Goal: Check status: Check status

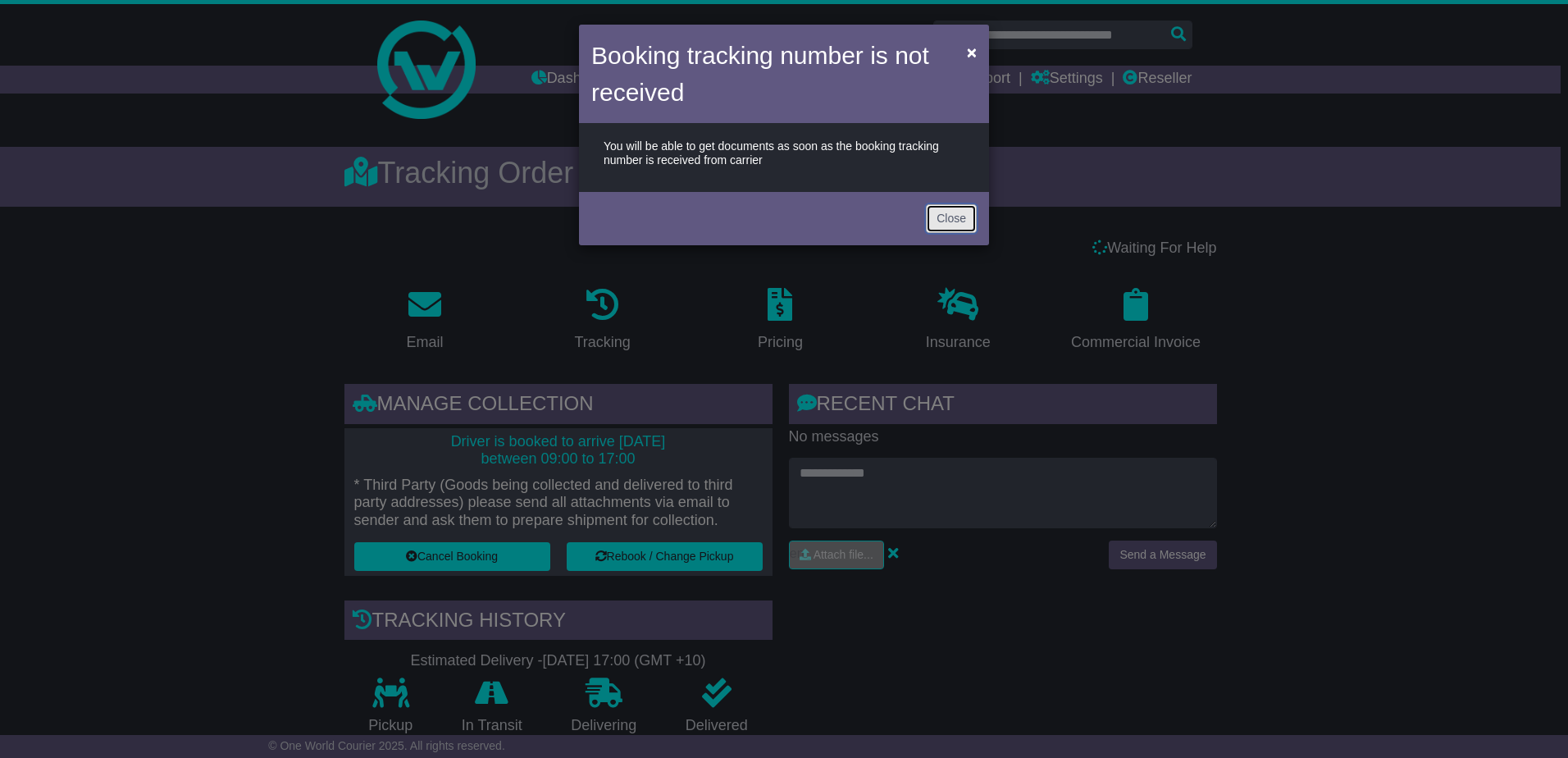
click at [953, 223] on button "Close" at bounding box center [951, 218] width 51 height 29
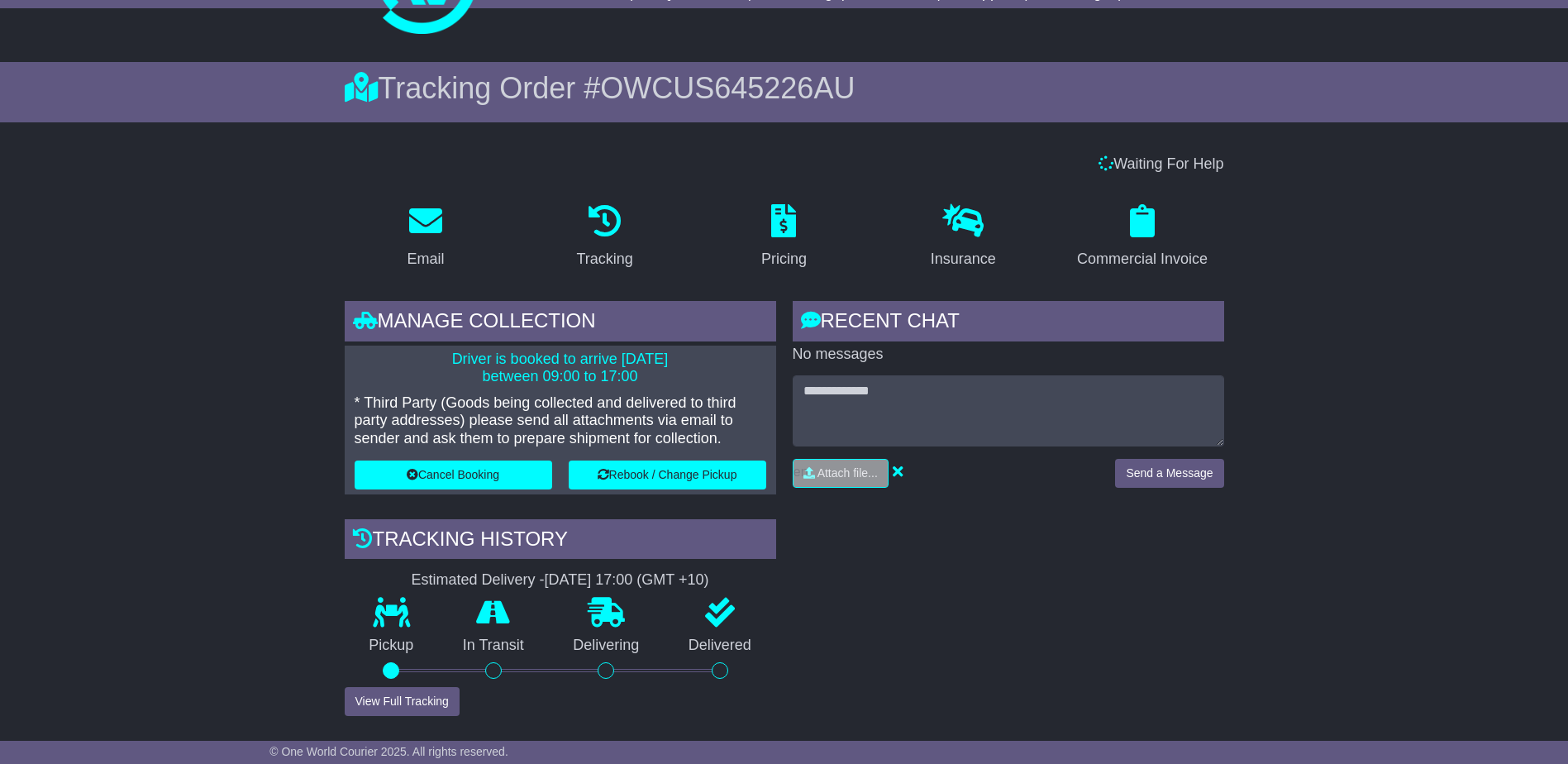
scroll to position [83, 0]
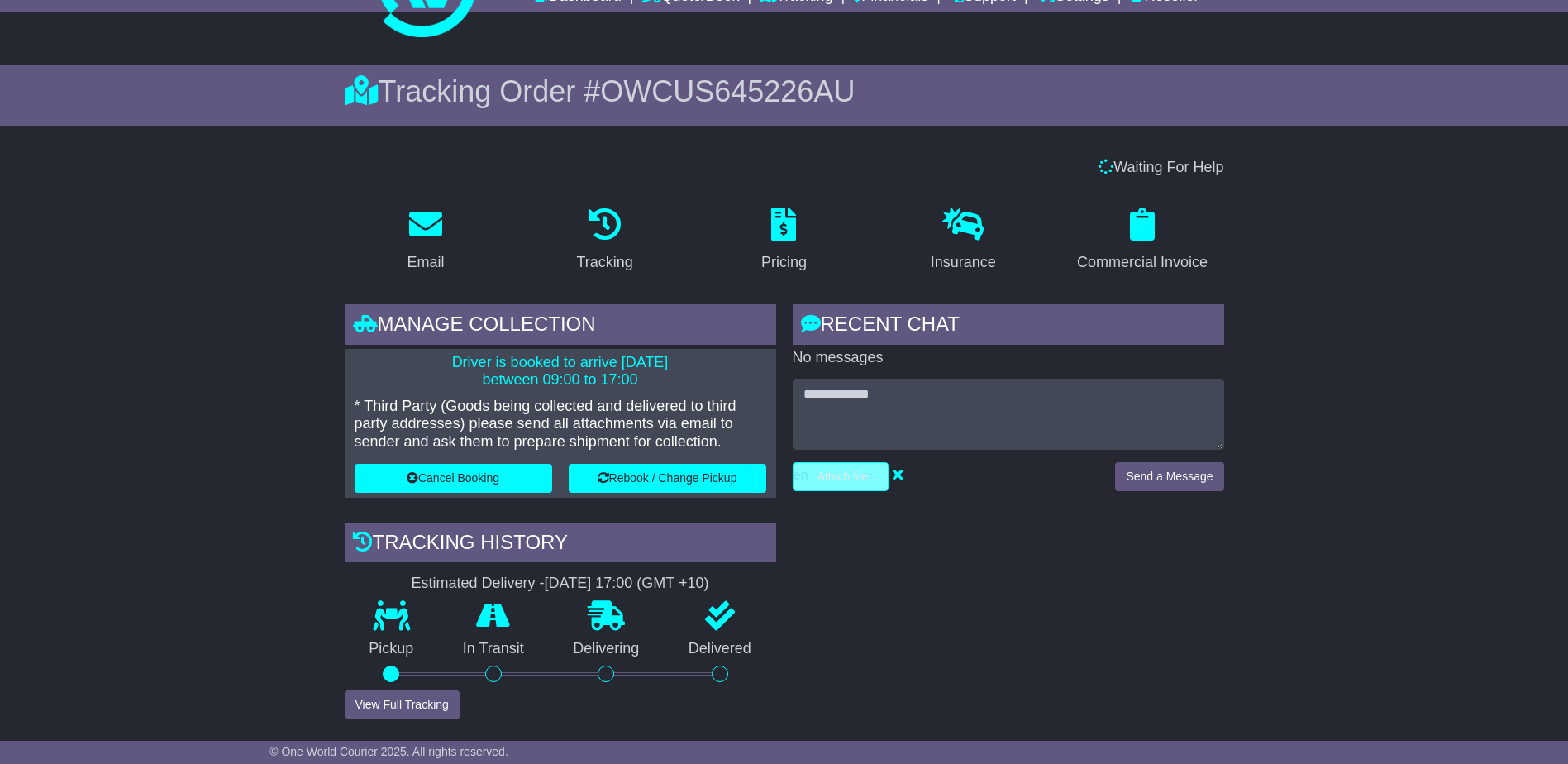
click at [828, 475] on input "file" at bounding box center [762, 476] width 251 height 27
type input "**********"
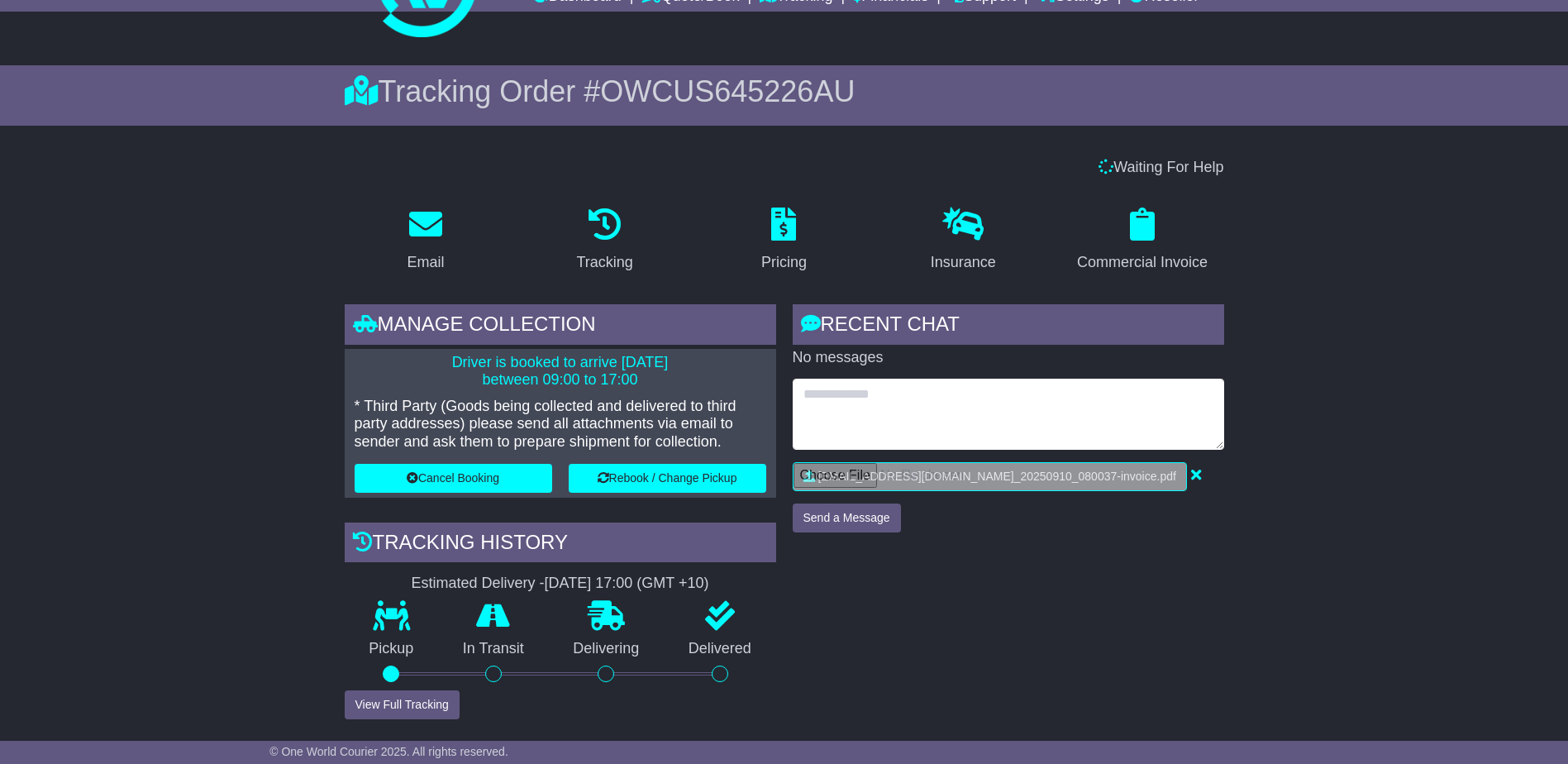
click at [856, 403] on textarea at bounding box center [1009, 414] width 432 height 71
type textarea "**********"
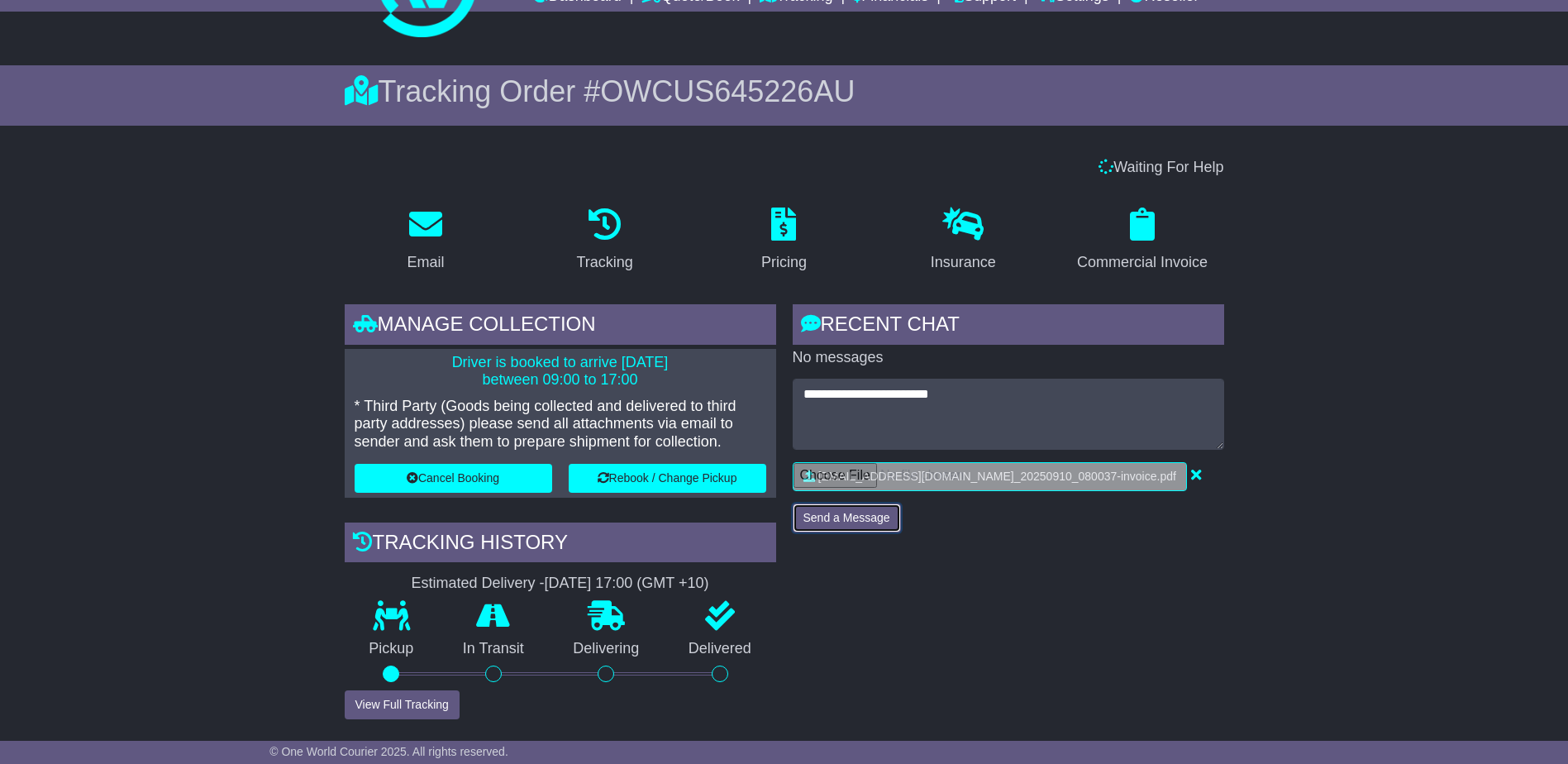
click at [848, 519] on button "Send a Message" at bounding box center [846, 517] width 108 height 29
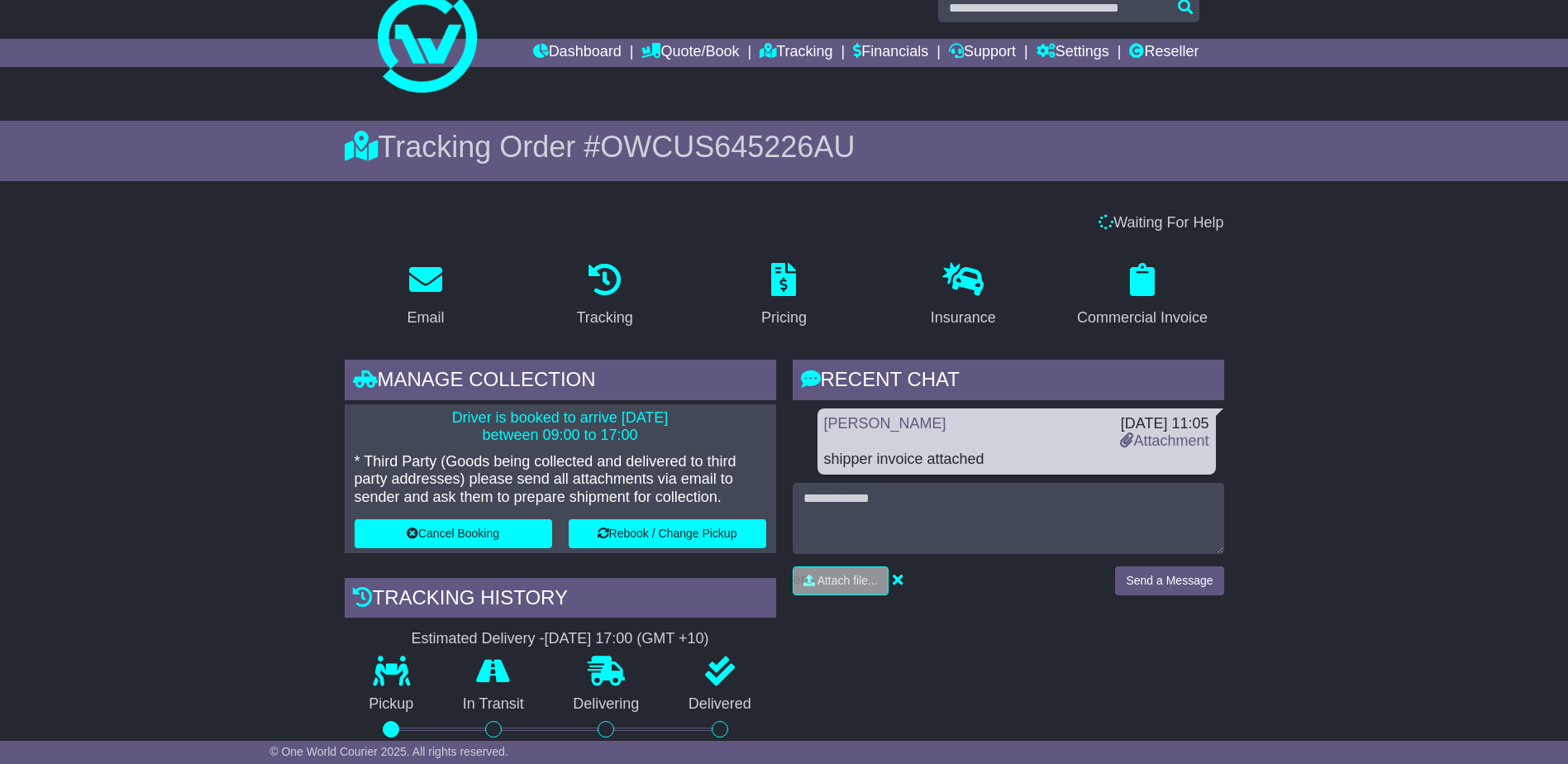
scroll to position [0, 0]
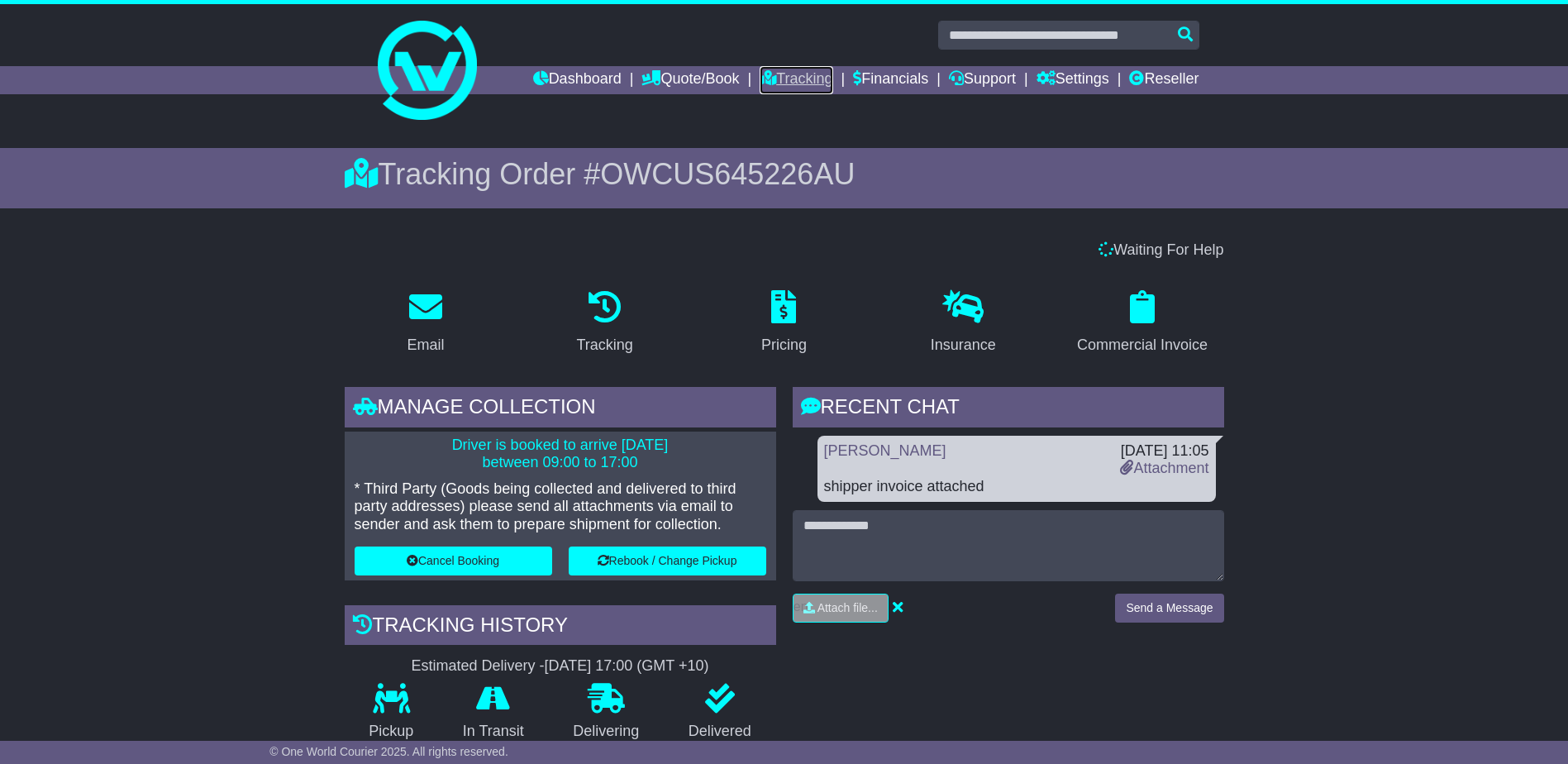
click at [807, 81] on link "Tracking" at bounding box center [796, 80] width 73 height 28
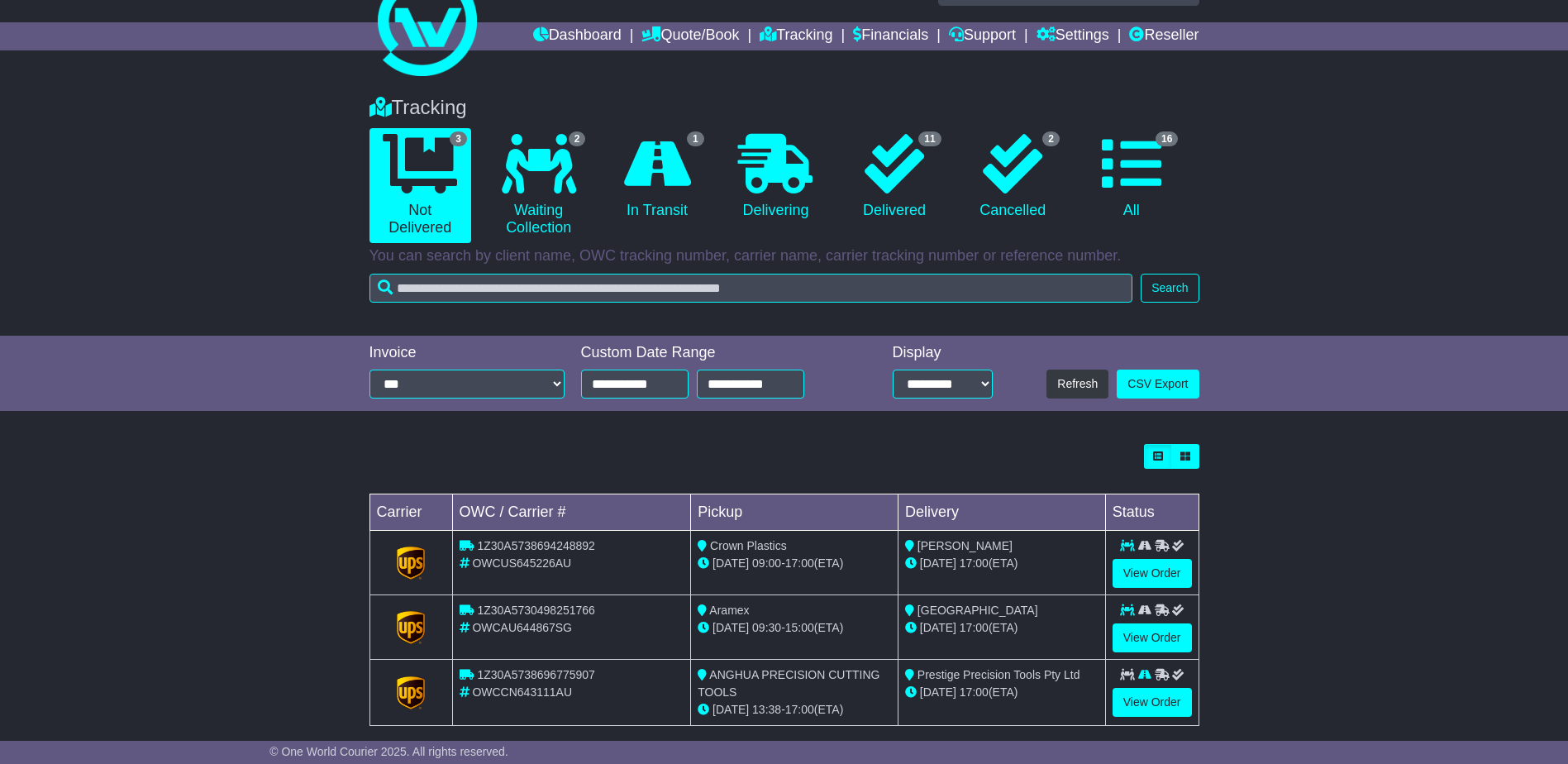
scroll to position [65, 0]
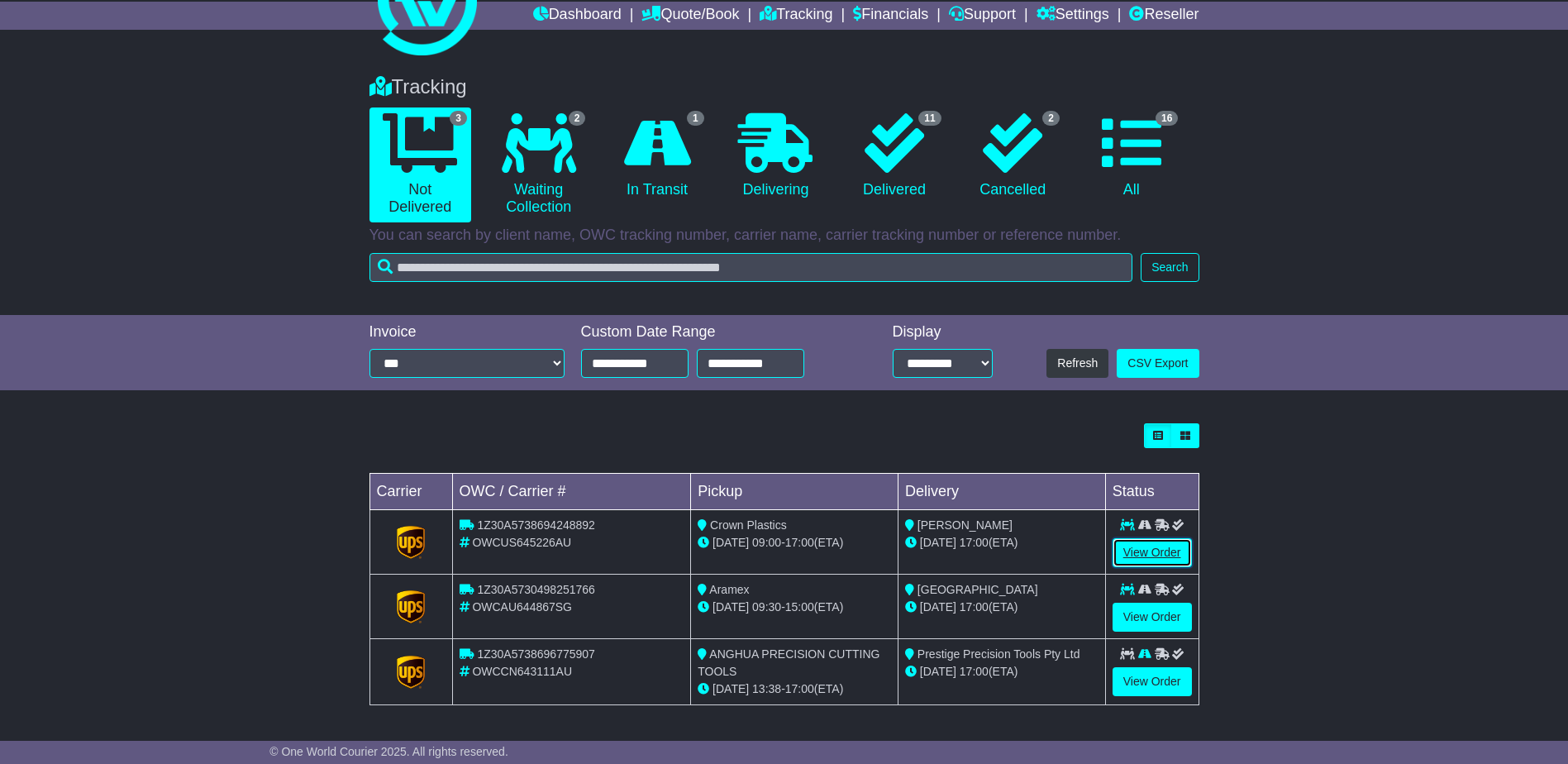
click at [1137, 550] on link "View Order" at bounding box center [1151, 552] width 80 height 29
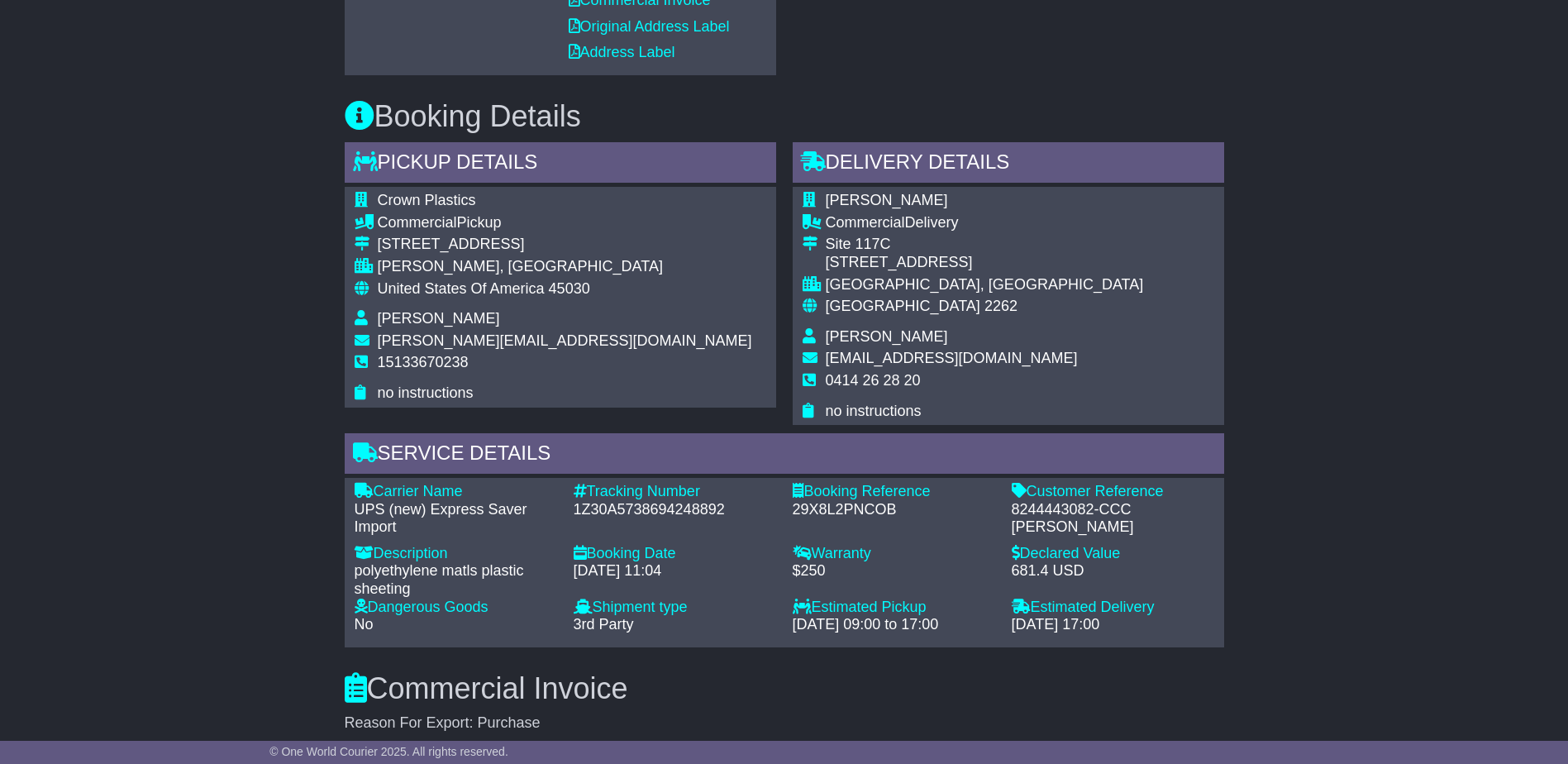
scroll to position [992, 0]
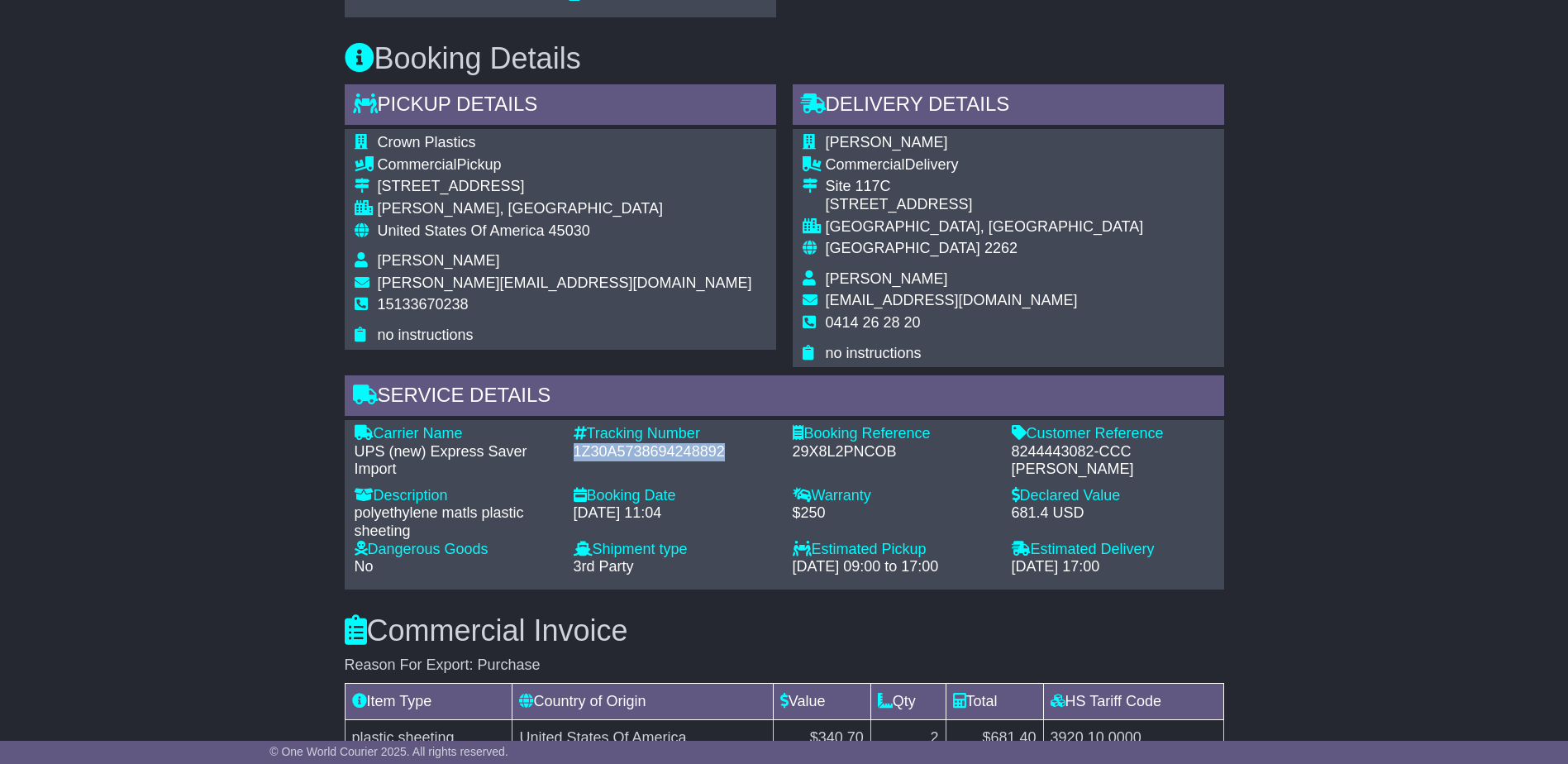
drag, startPoint x: 726, startPoint y: 450, endPoint x: 567, endPoint y: 452, distance: 159.0
click at [567, 452] on div "Tracking Number - 1Z30A5738694248892" at bounding box center [674, 451] width 219 height 53
copy div "1Z30A5738694248892"
click at [731, 481] on div "Carrier Name - UPS (new) Express Saver Import Description - polyethylene matls …" at bounding box center [784, 505] width 876 height 160
drag, startPoint x: 722, startPoint y: 447, endPoint x: 574, endPoint y: 452, distance: 148.1
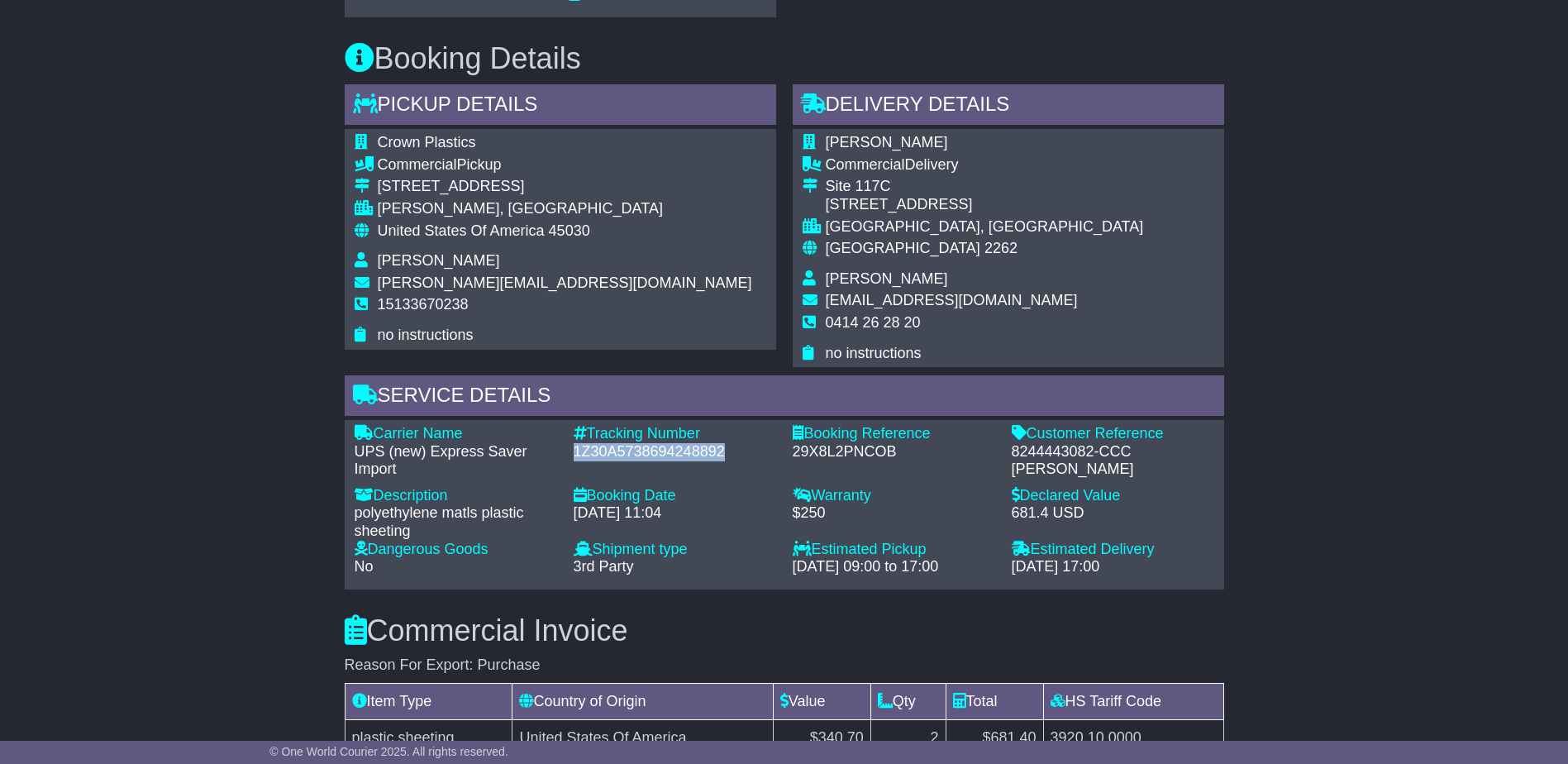
click at [574, 452] on div "1Z30A5738694248892" at bounding box center [675, 451] width 203 height 18
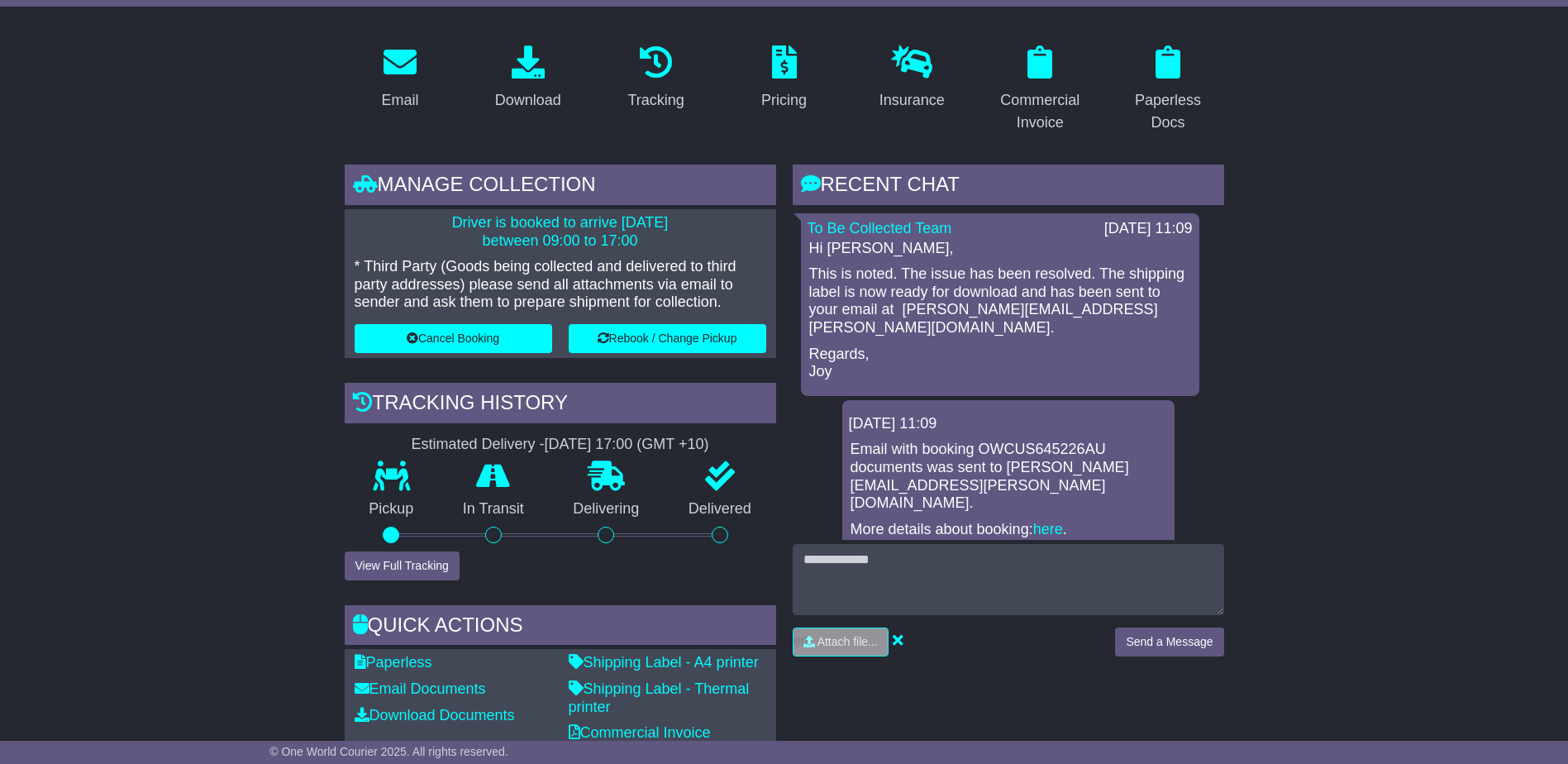
scroll to position [165, 0]
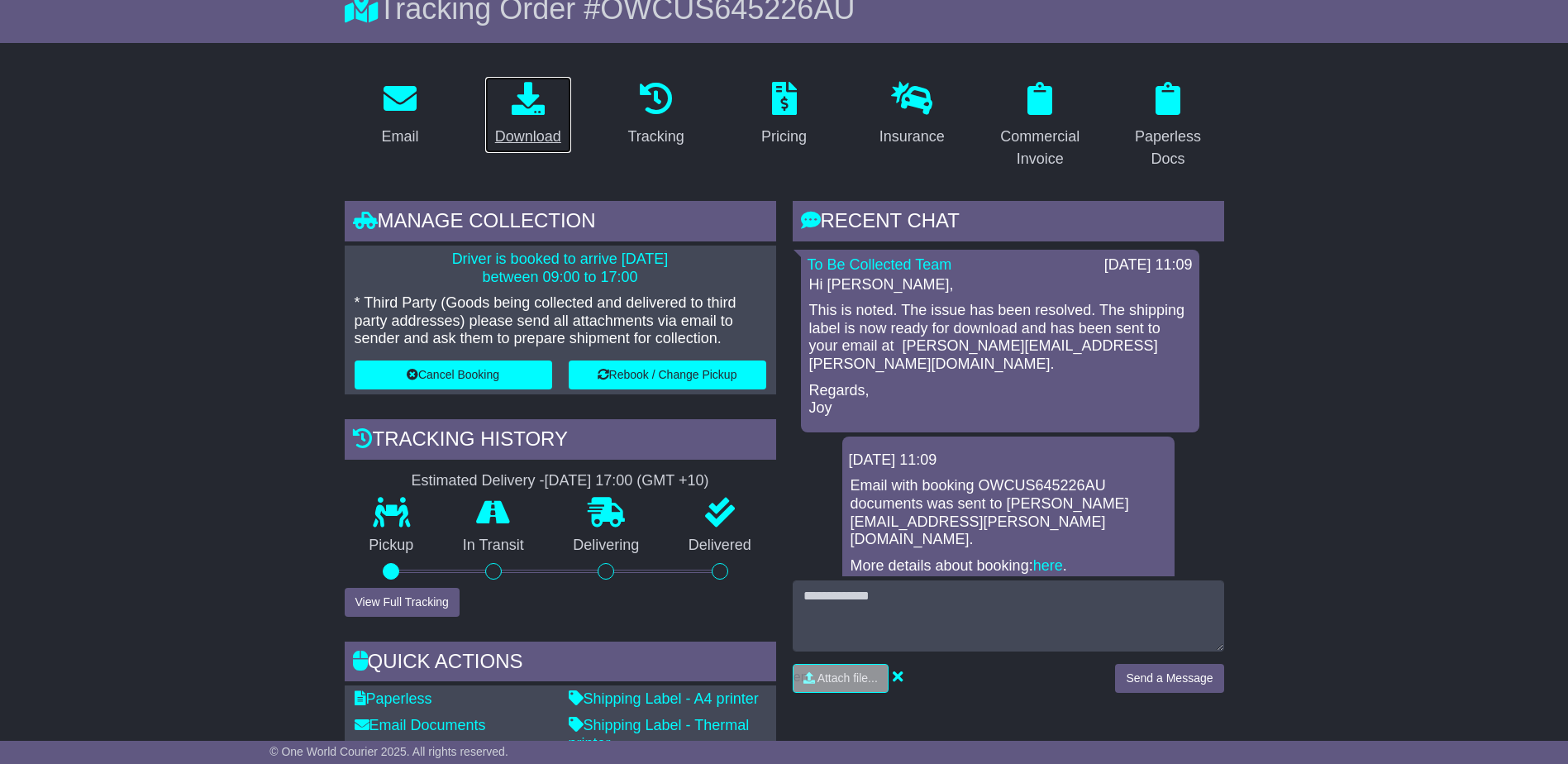
click at [518, 139] on div "Download" at bounding box center [528, 137] width 66 height 23
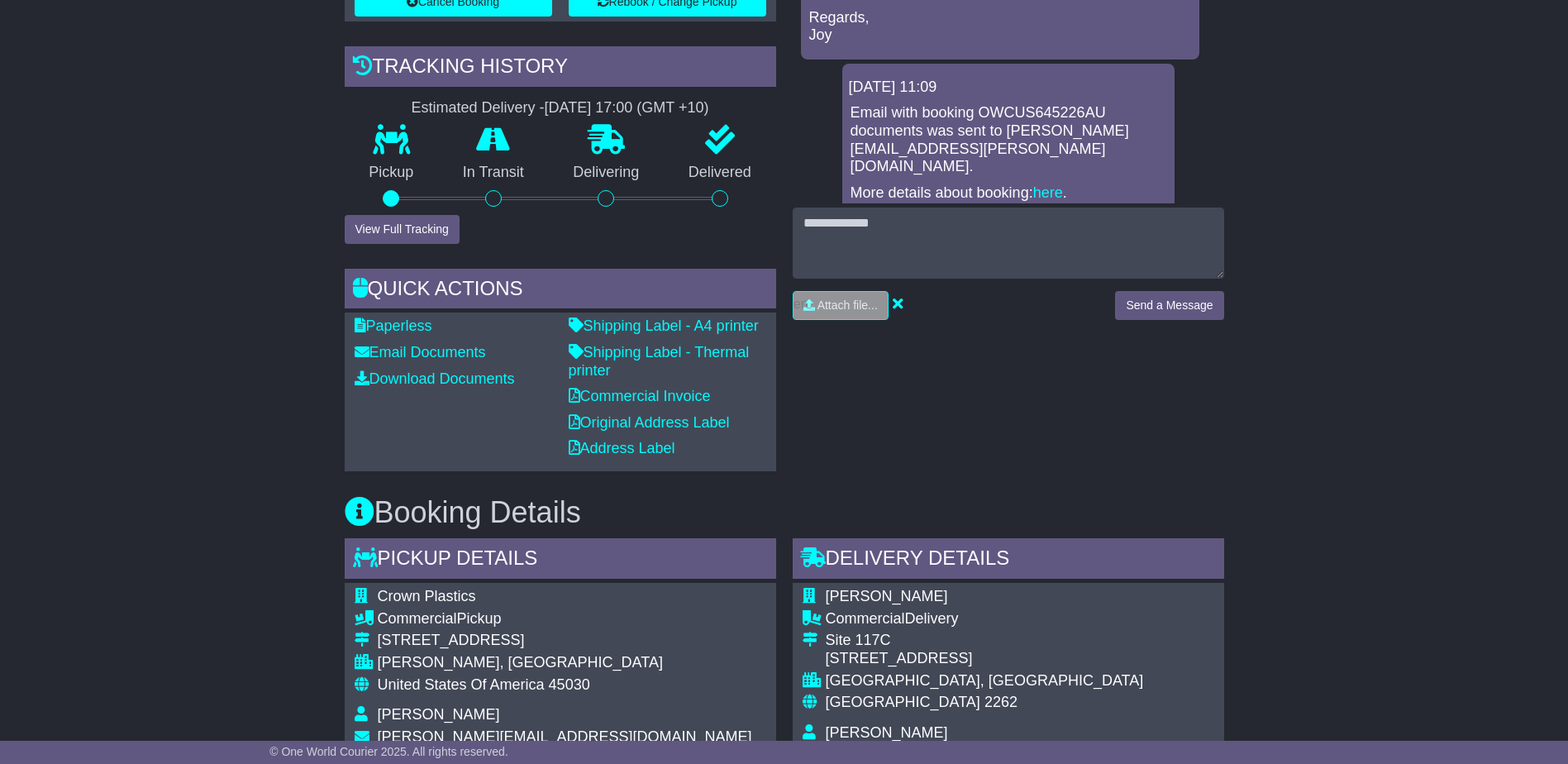
scroll to position [578, 0]
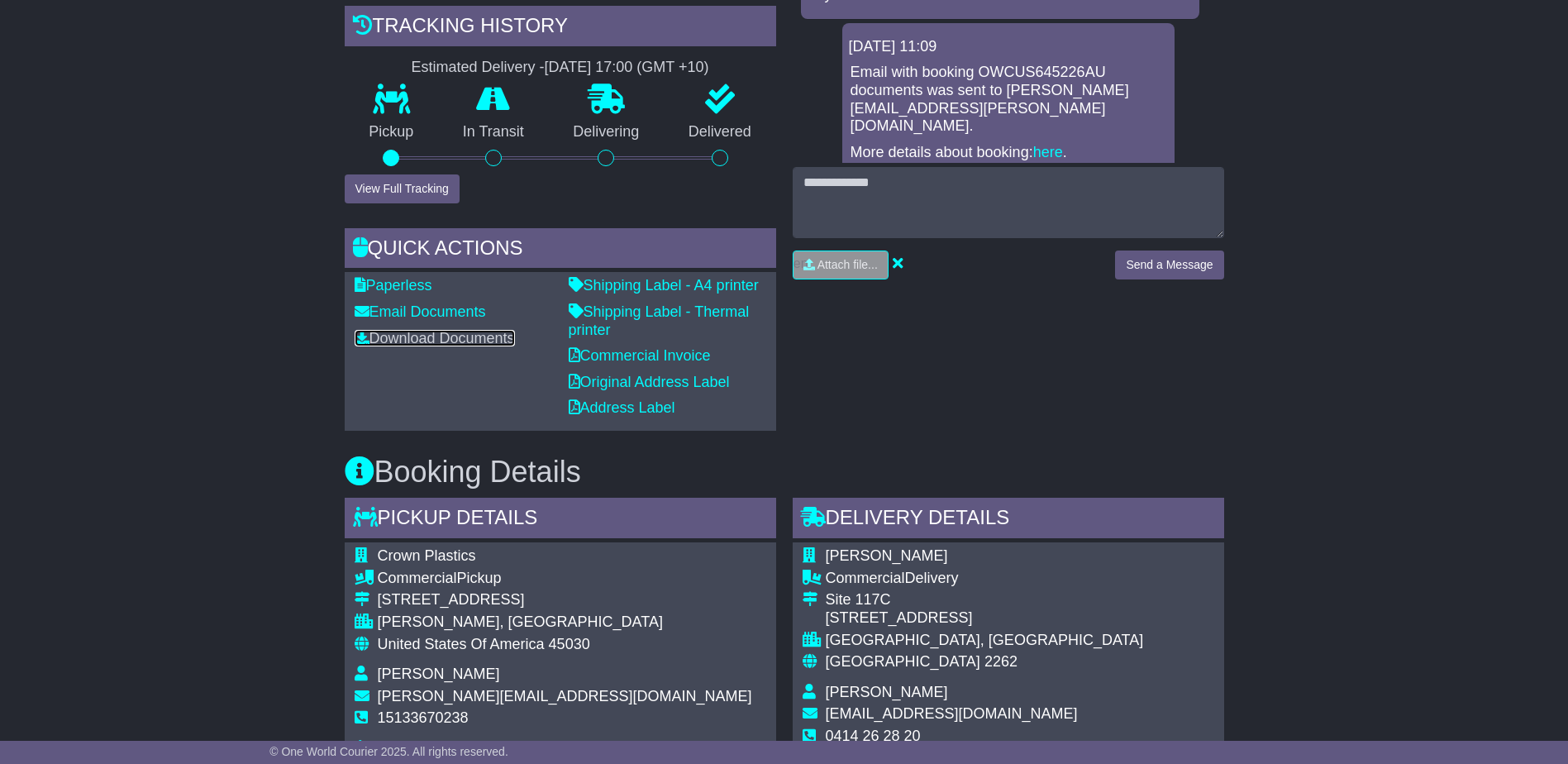
click at [362, 341] on icon at bounding box center [362, 337] width 15 height 15
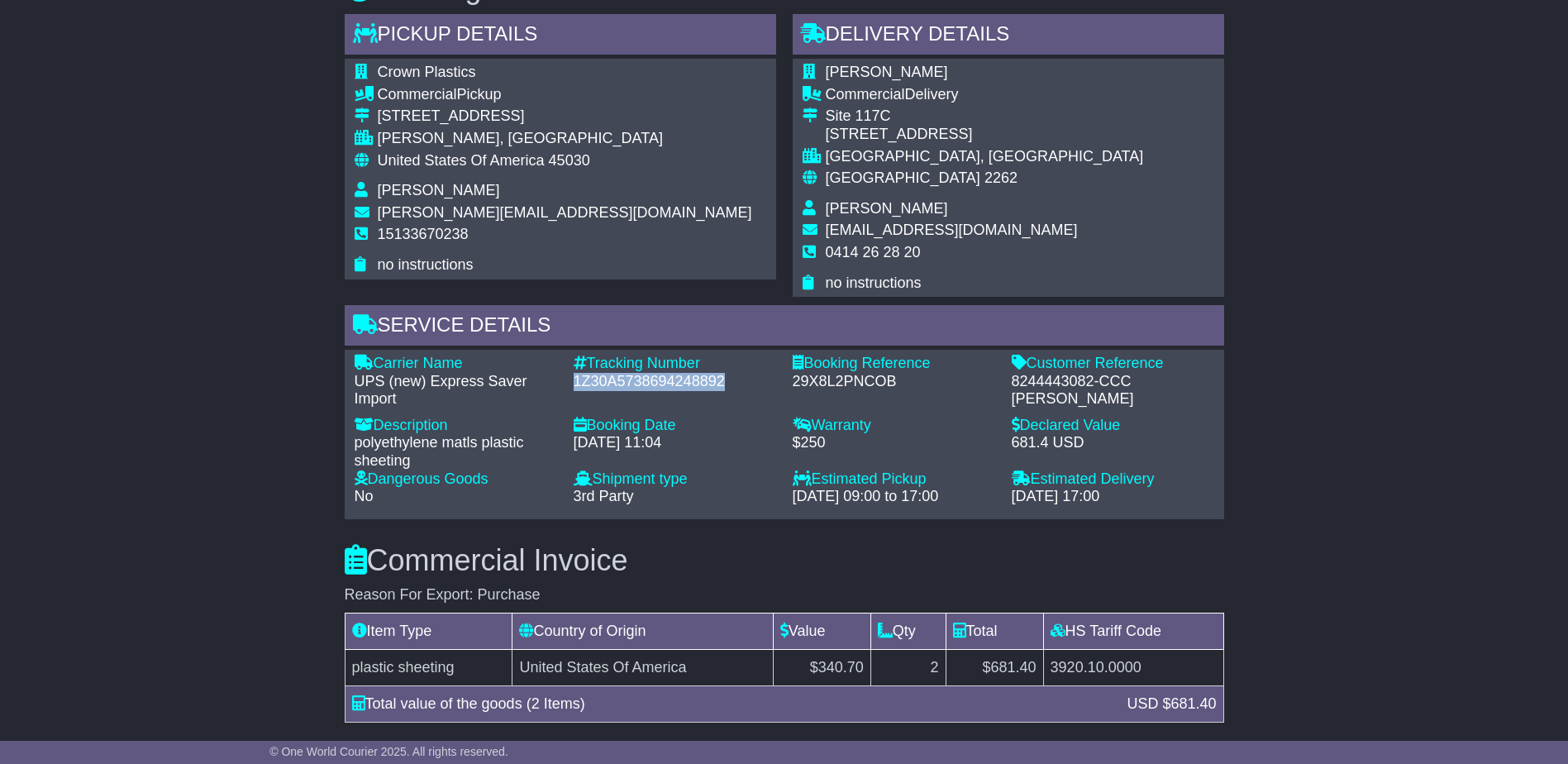
scroll to position [1075, 0]
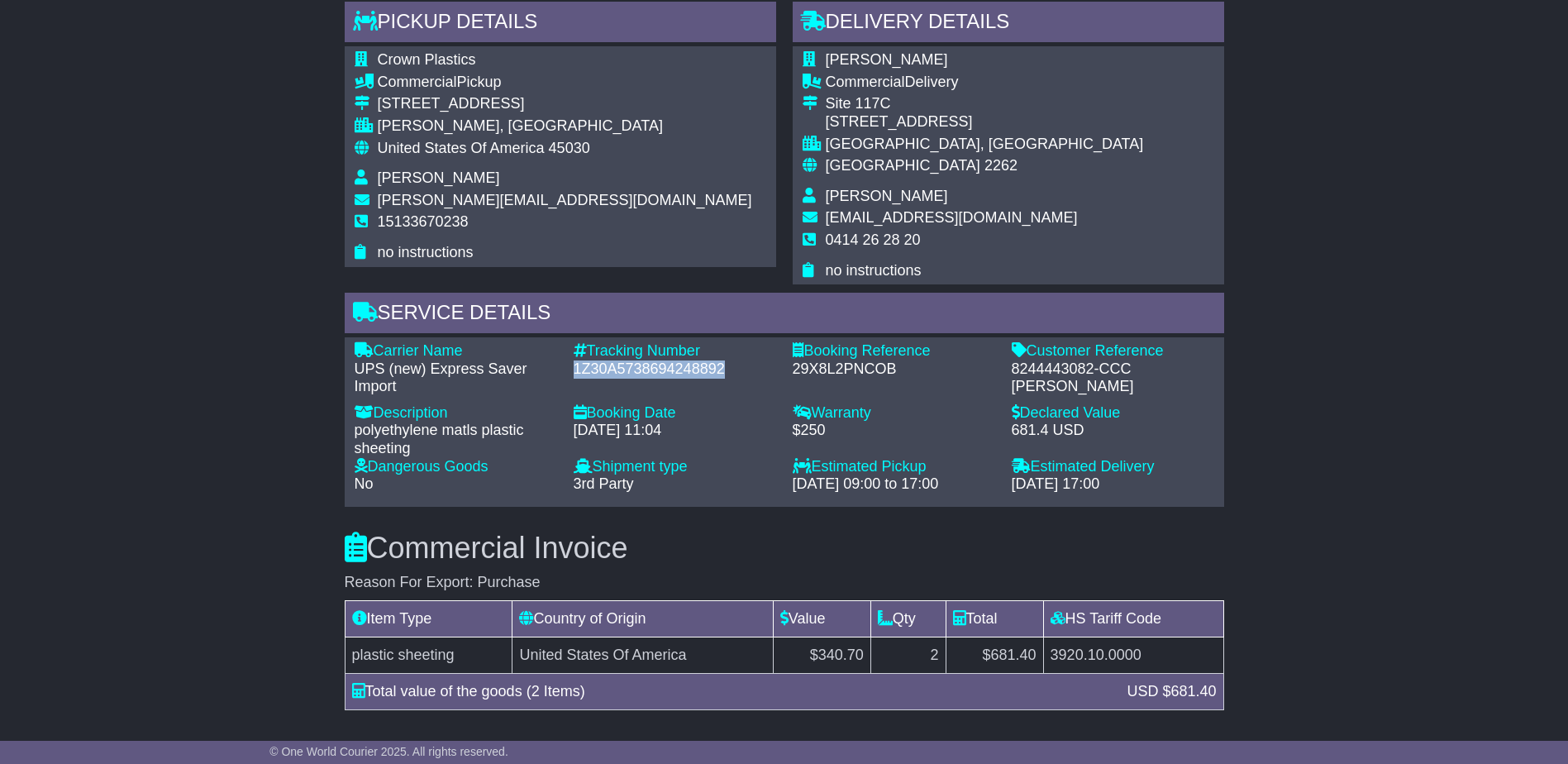
click at [723, 379] on div "Tracking Number - 1Z30A5738694248892" at bounding box center [674, 369] width 219 height 53
click at [730, 369] on div "1Z30A5738694248892" at bounding box center [675, 369] width 203 height 18
drag, startPoint x: 737, startPoint y: 367, endPoint x: 568, endPoint y: 377, distance: 169.3
click at [568, 377] on div "Tracking Number - 1Z30A5738694248892" at bounding box center [674, 369] width 219 height 53
copy div "1Z30A5738694248892"
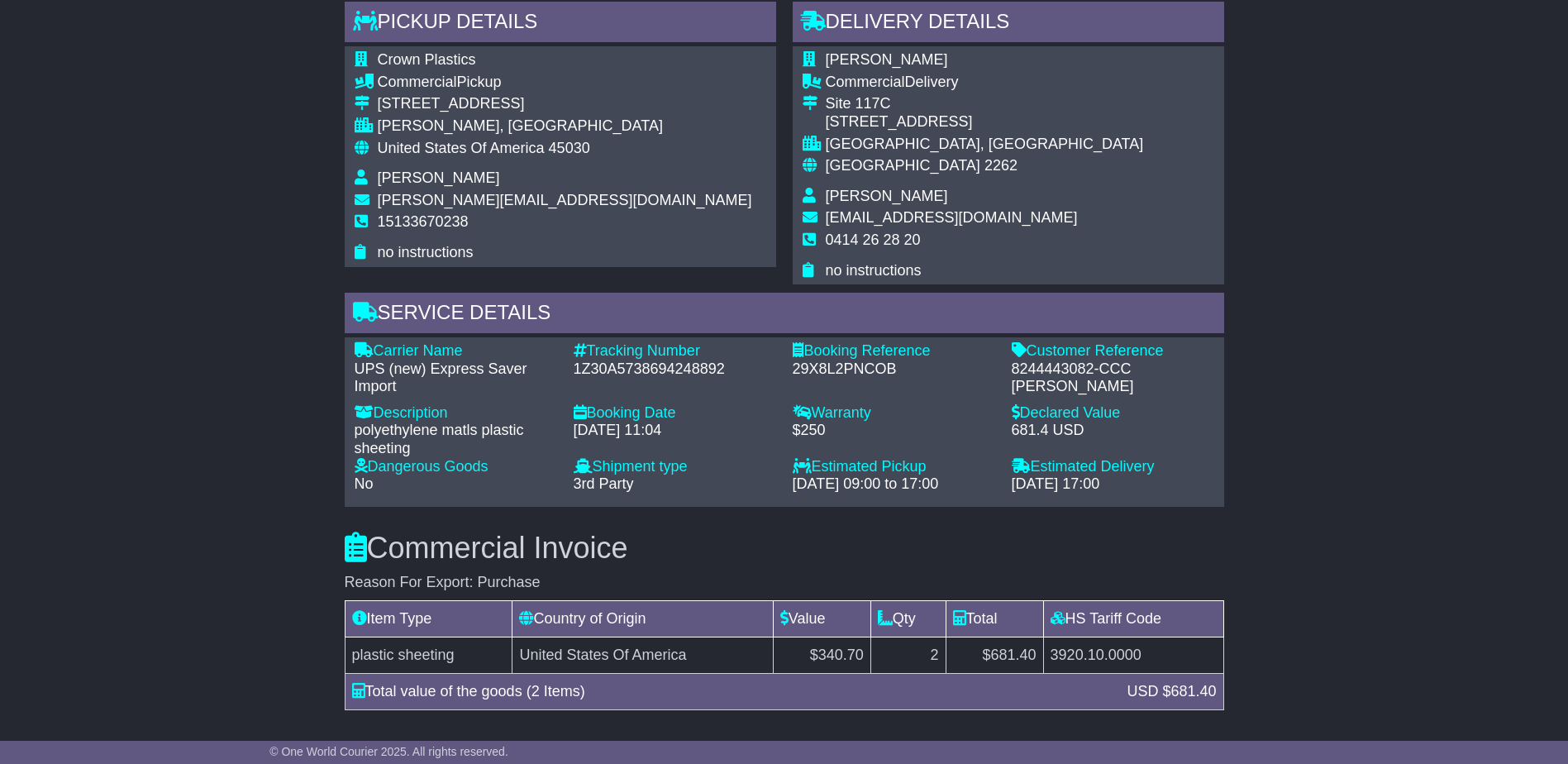
click at [898, 59] on td "[PERSON_NAME]" at bounding box center [984, 63] width 318 height 23
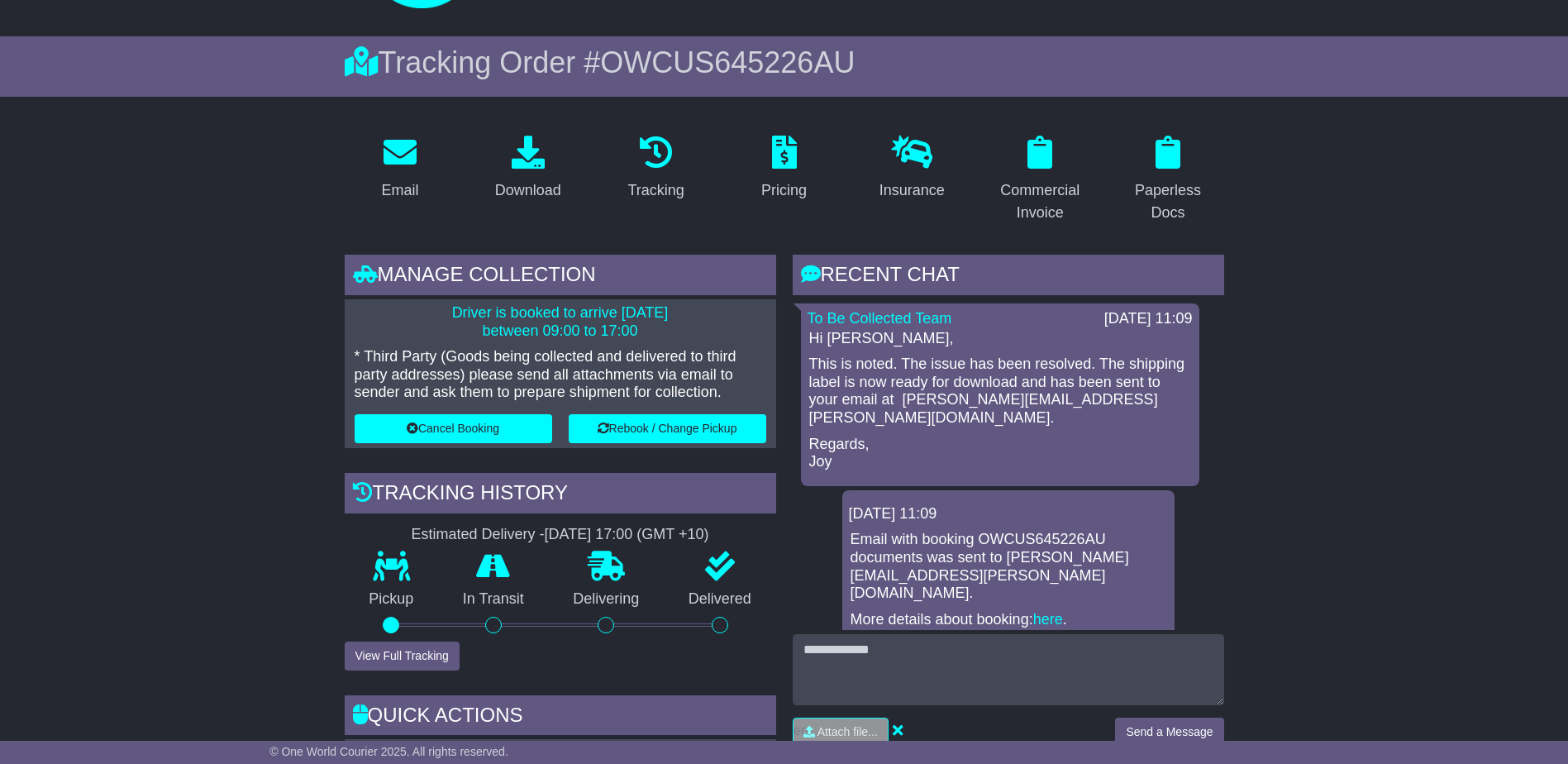
scroll to position [0, 0]
